Goal: Task Accomplishment & Management: Use online tool/utility

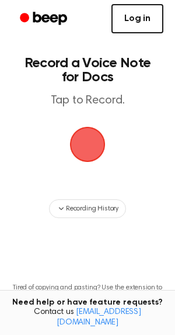
click at [133, 19] on link "Log in" at bounding box center [138, 18] width 52 height 29
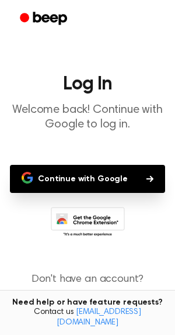
click at [133, 181] on button "Continue with Google" at bounding box center [88, 179] width 156 height 28
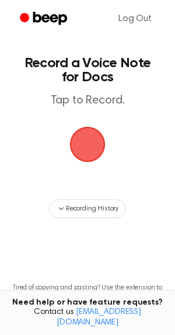
click at [82, 142] on span "button" at bounding box center [87, 144] width 43 height 43
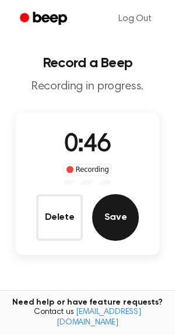
click at [132, 209] on button "Save" at bounding box center [115, 217] width 47 height 47
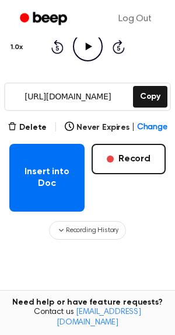
scroll to position [139, 0]
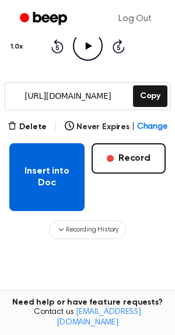
click at [49, 195] on button "Insert into Doc" at bounding box center [46, 177] width 75 height 68
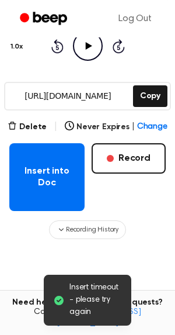
click at [89, 47] on icon "Play Audio" at bounding box center [88, 46] width 30 height 30
click at [89, 47] on icon at bounding box center [87, 46] width 5 height 8
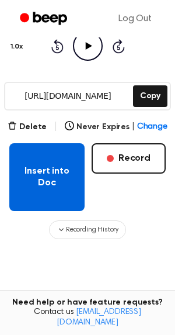
click at [40, 181] on button "Insert into Doc" at bounding box center [46, 177] width 75 height 68
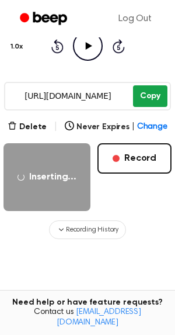
click at [147, 100] on button "Copy" at bounding box center [150, 96] width 35 height 22
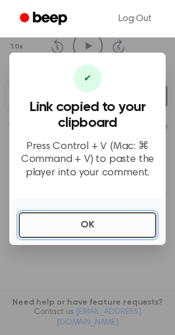
click at [96, 224] on button "OK" at bounding box center [88, 225] width 138 height 26
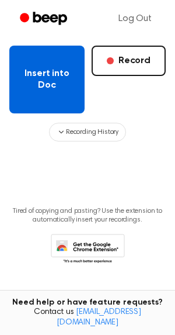
scroll to position [0, 0]
